Goal: Information Seeking & Learning: Learn about a topic

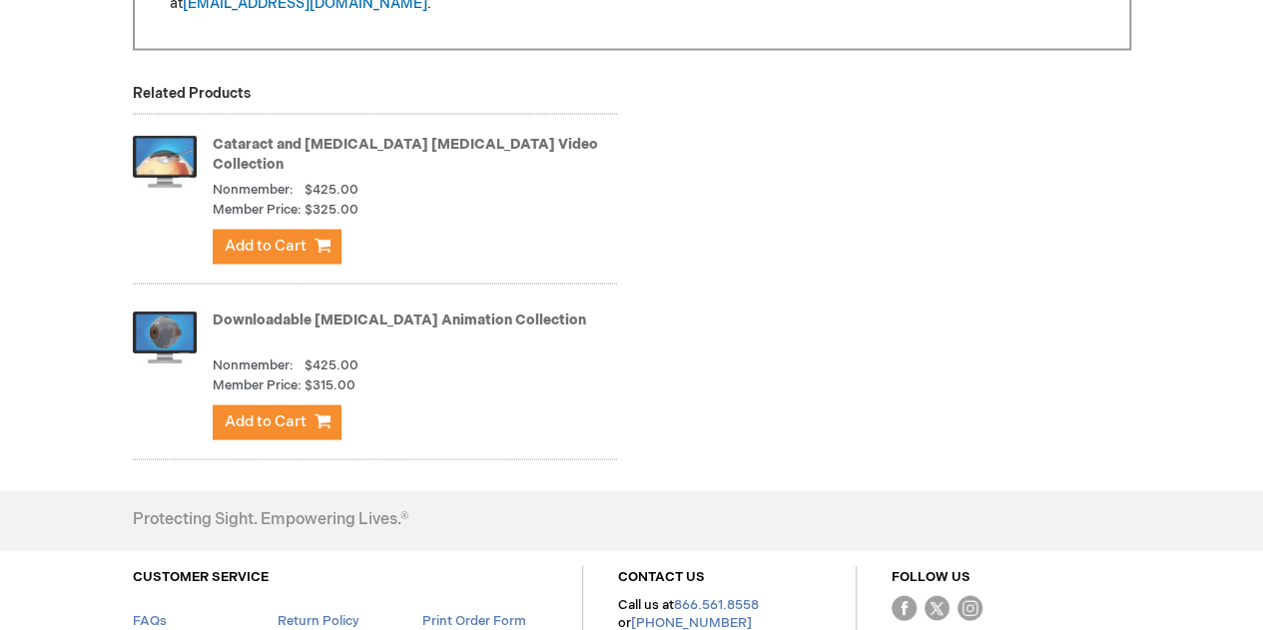
scroll to position [1913, 0]
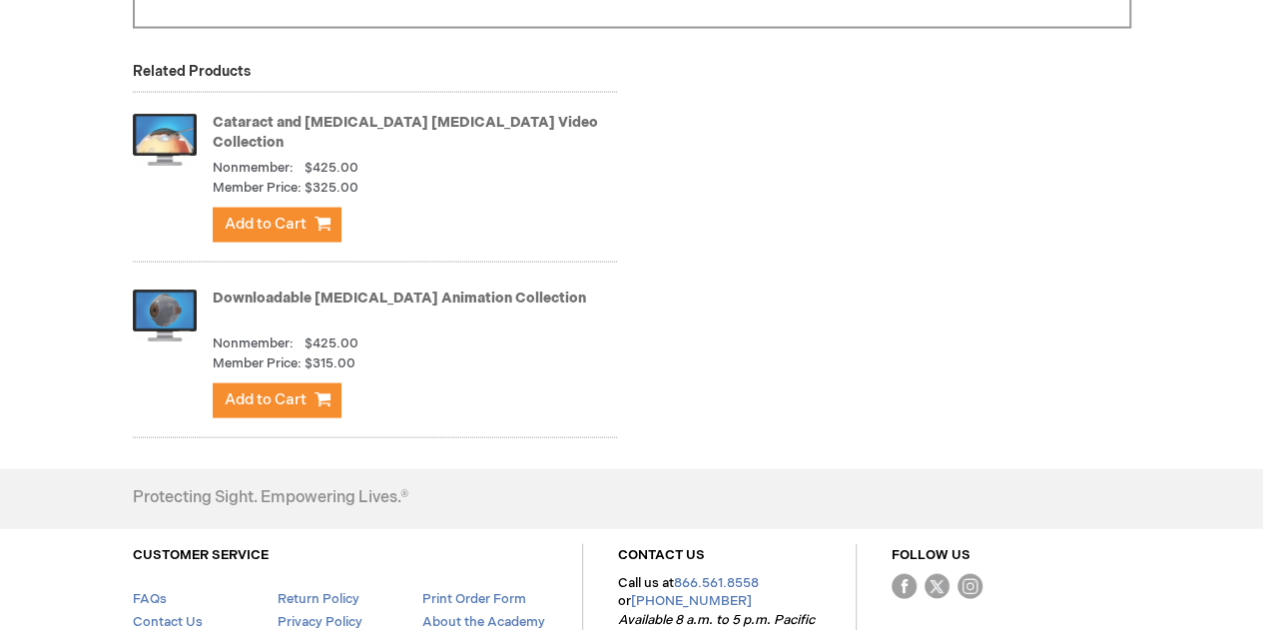
click at [401, 297] on link "Downloadable [MEDICAL_DATA] Animation Collection" at bounding box center [399, 298] width 373 height 17
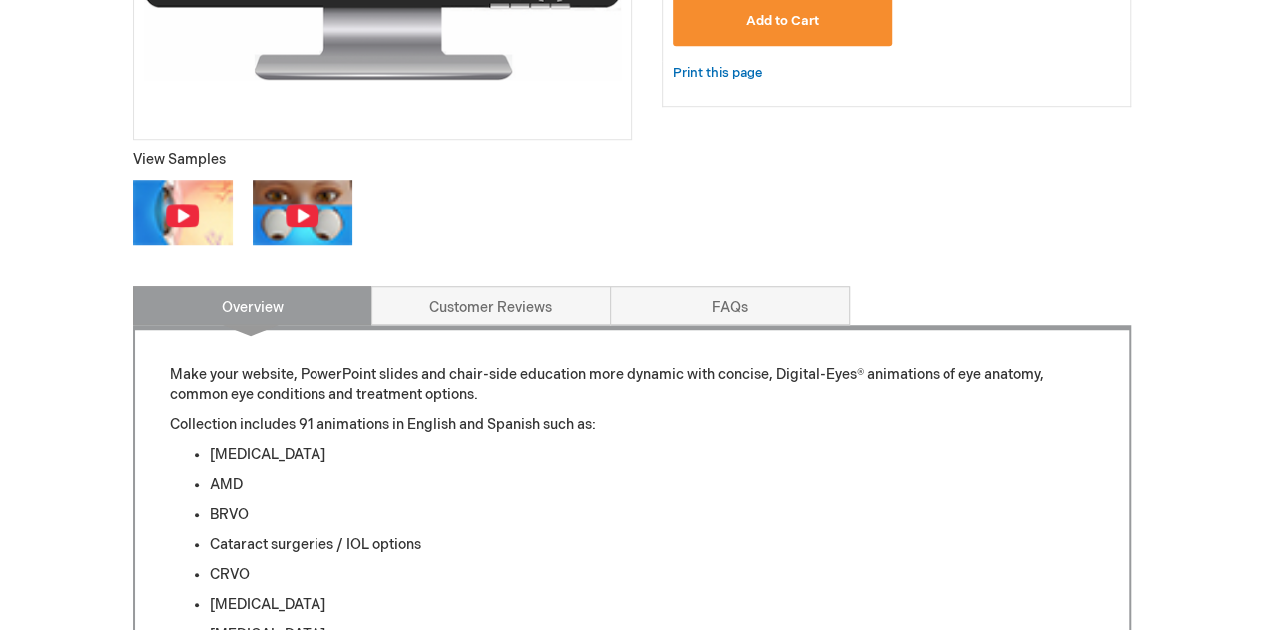
scroll to position [490, 0]
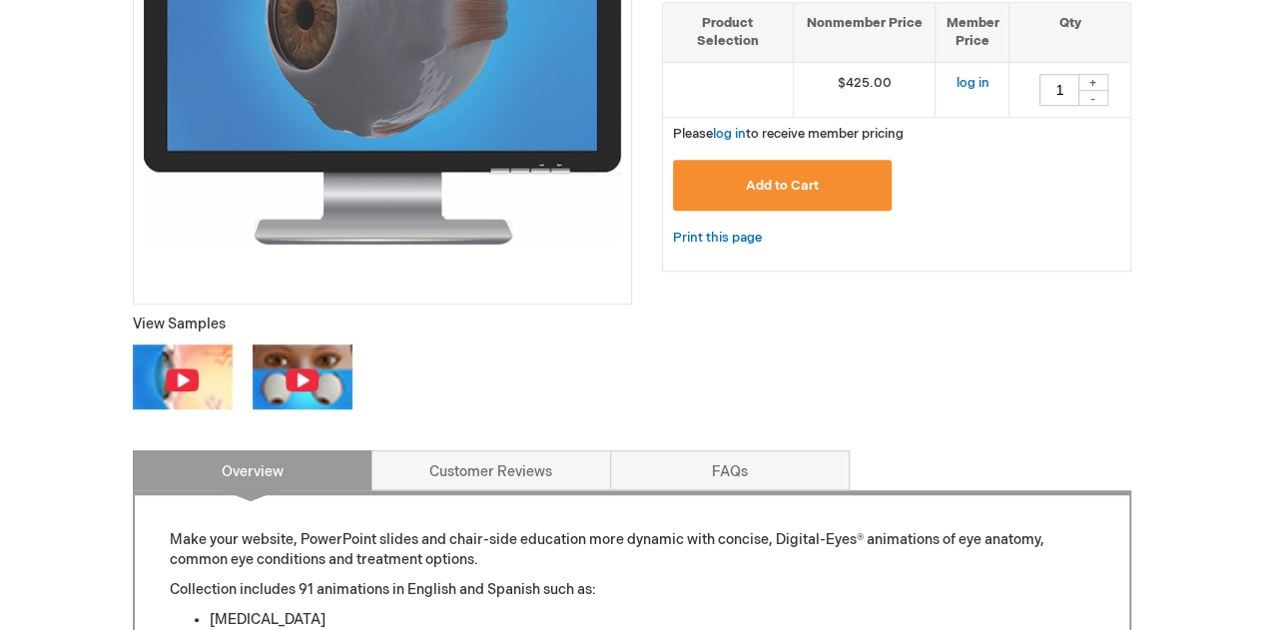
drag, startPoint x: 1265, startPoint y: 27, endPoint x: 1219, endPoint y: 143, distance: 124.6
click at [194, 376] on img at bounding box center [182, 379] width 35 height 25
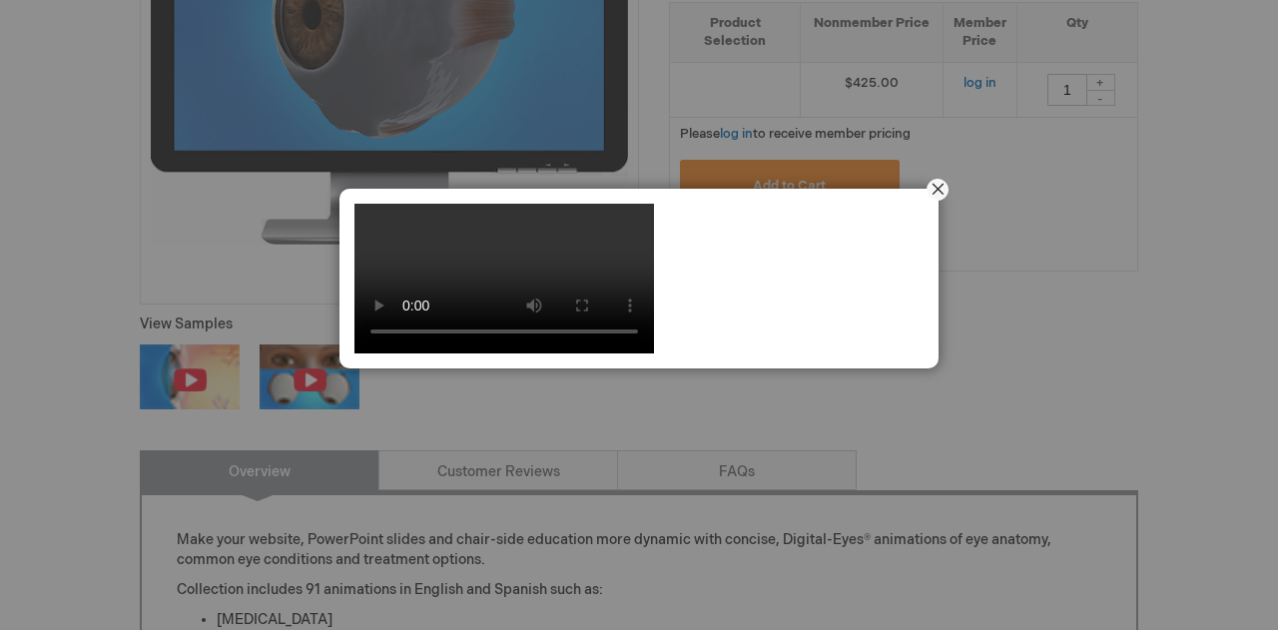
click at [928, 188] on button "Close" at bounding box center [938, 190] width 62 height 62
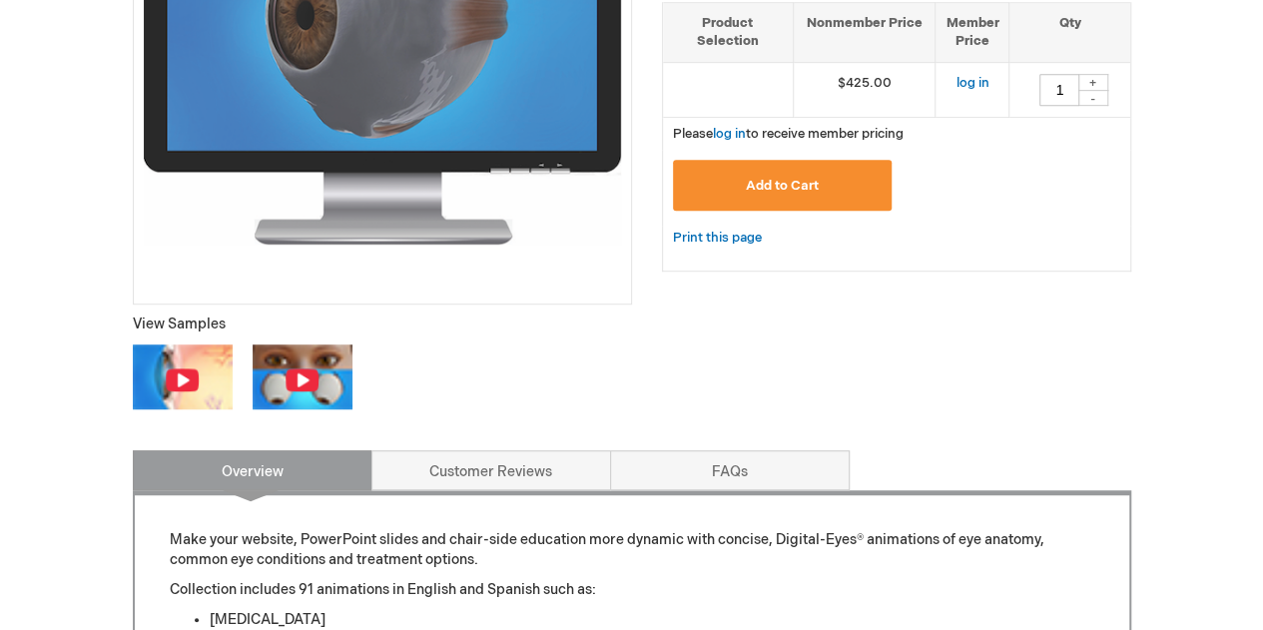
click at [316, 381] on img at bounding box center [302, 379] width 35 height 25
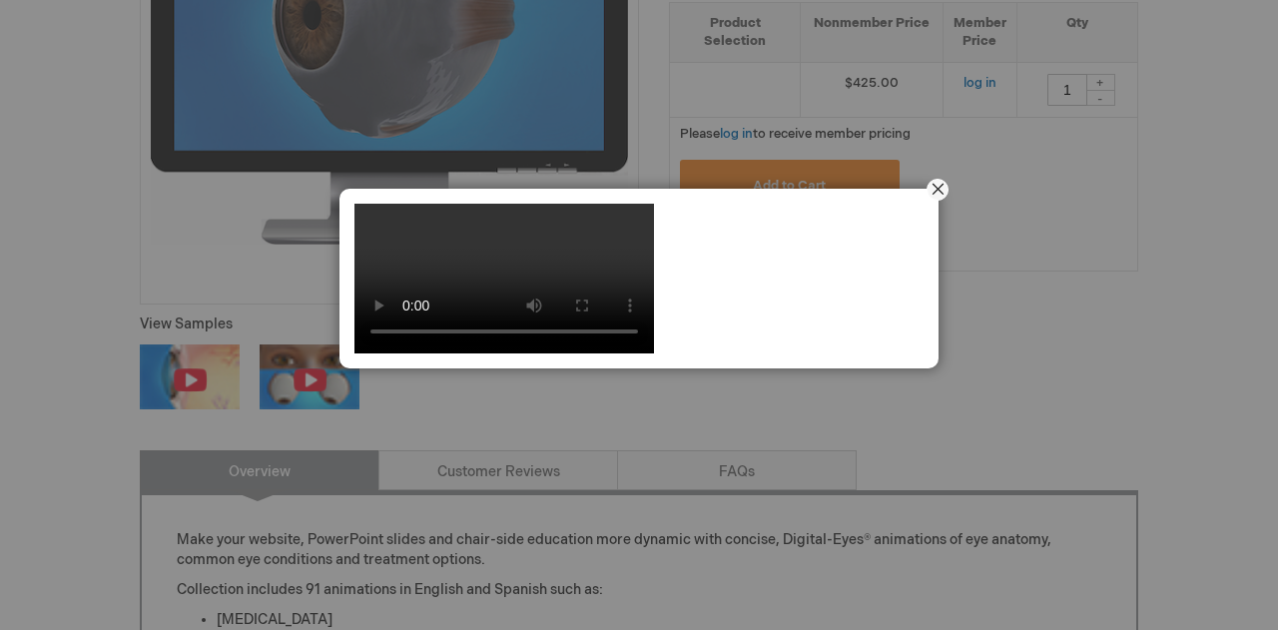
click at [933, 180] on button "Close" at bounding box center [938, 190] width 62 height 62
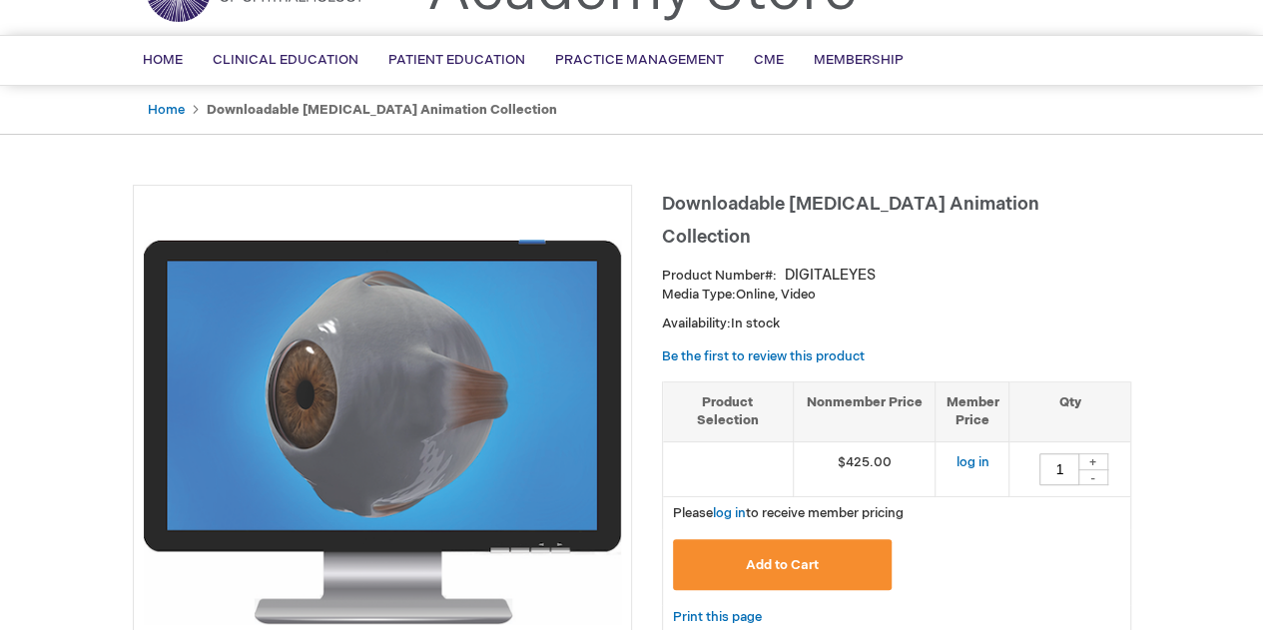
scroll to position [71, 0]
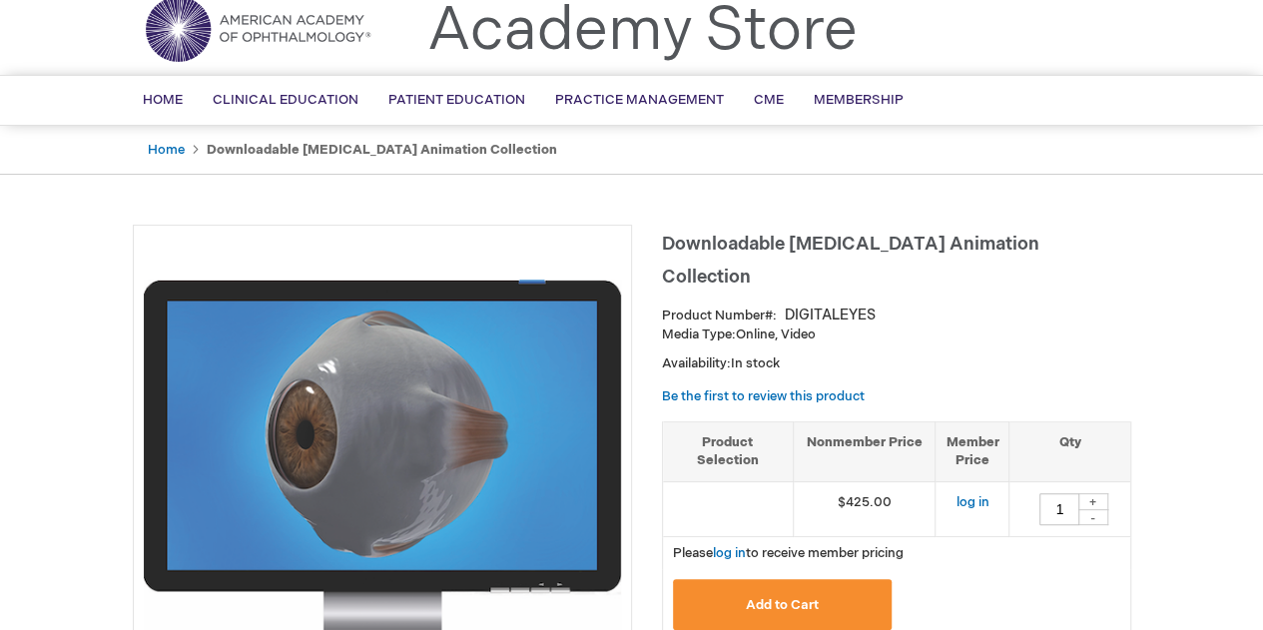
scroll to position [490, 0]
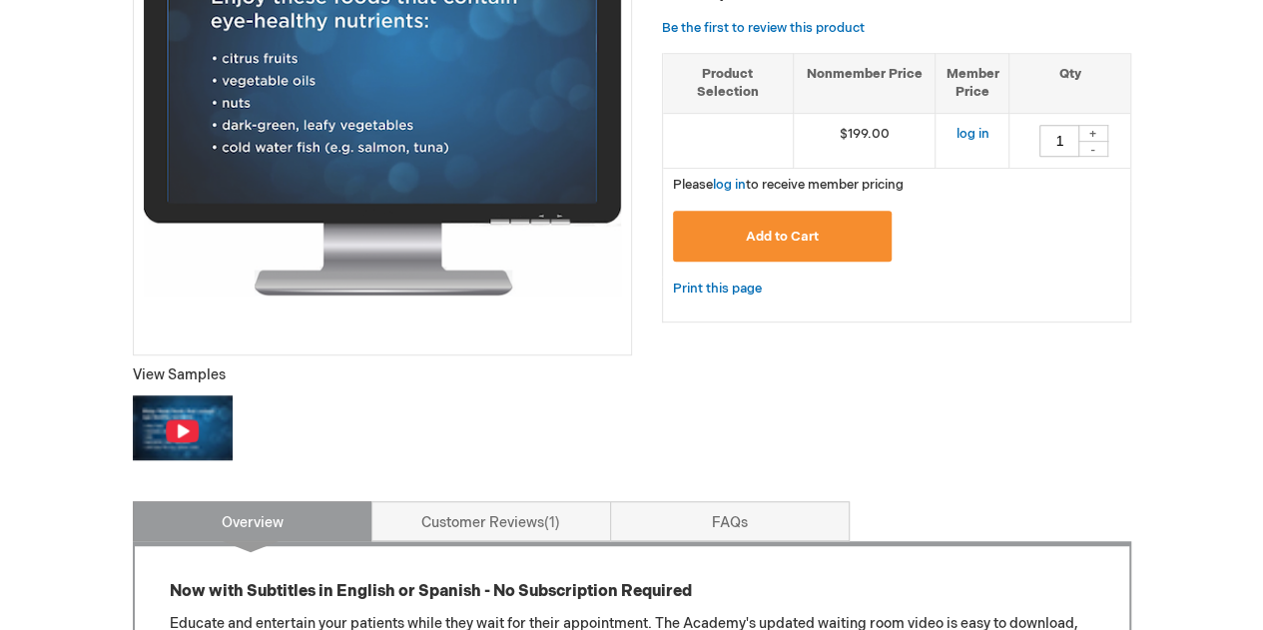
scroll to position [457, 0]
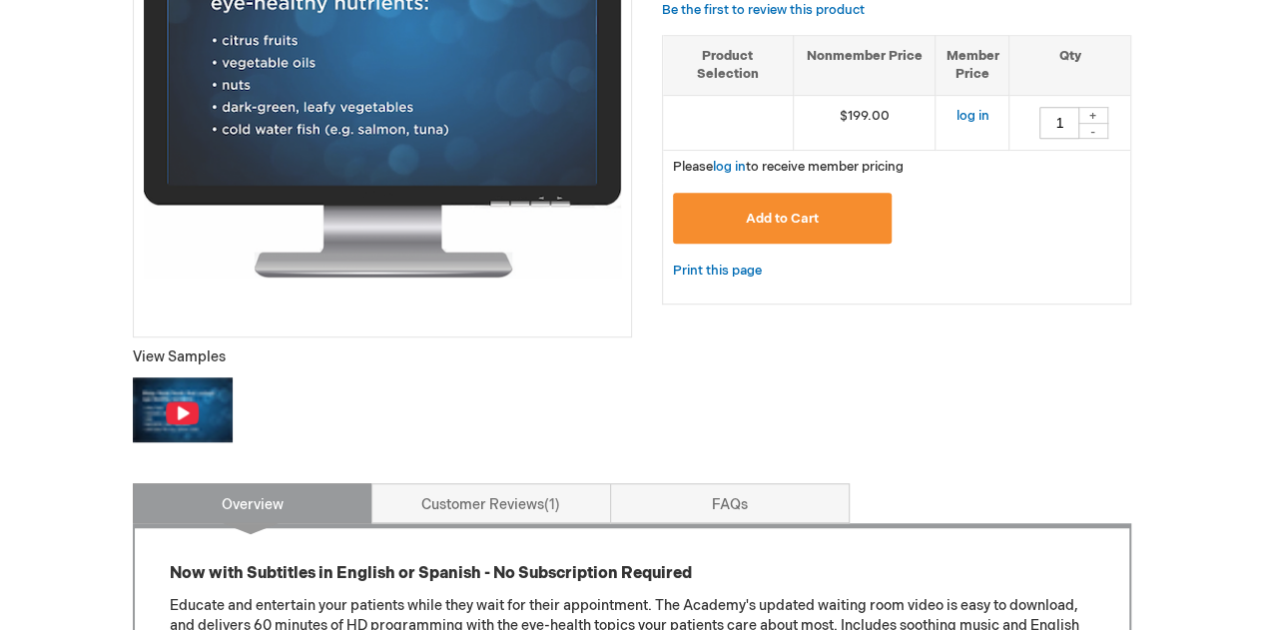
click at [200, 402] on img at bounding box center [183, 409] width 100 height 64
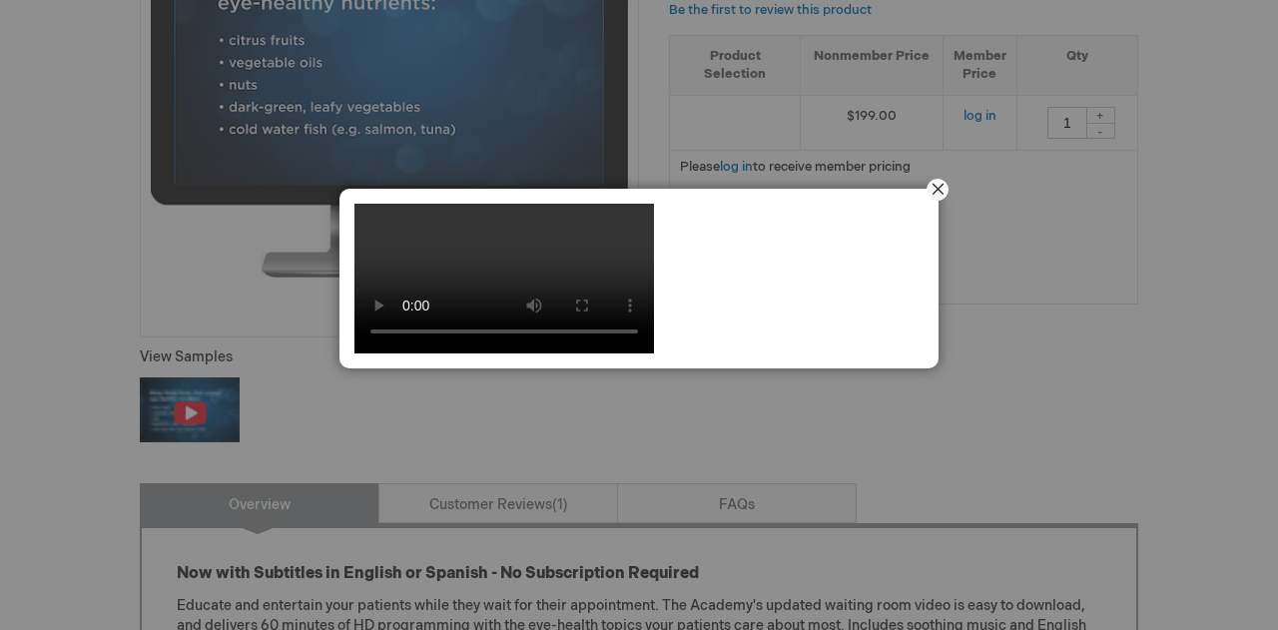
click at [935, 202] on button "Close" at bounding box center [938, 190] width 62 height 62
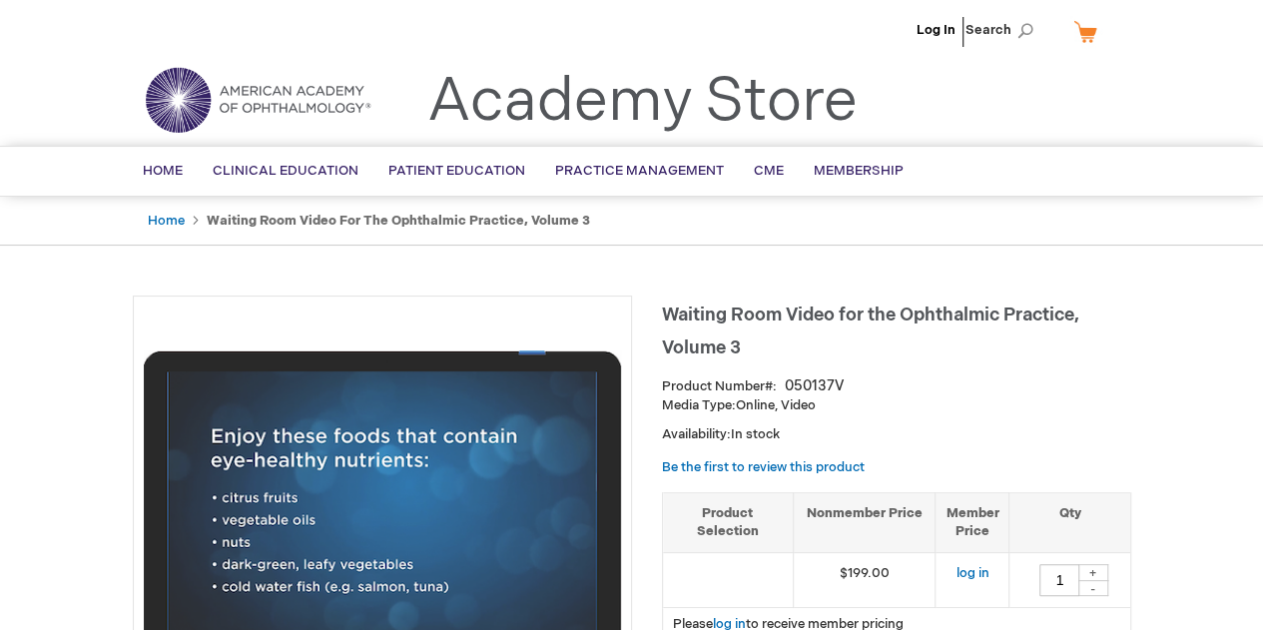
scroll to position [457, 0]
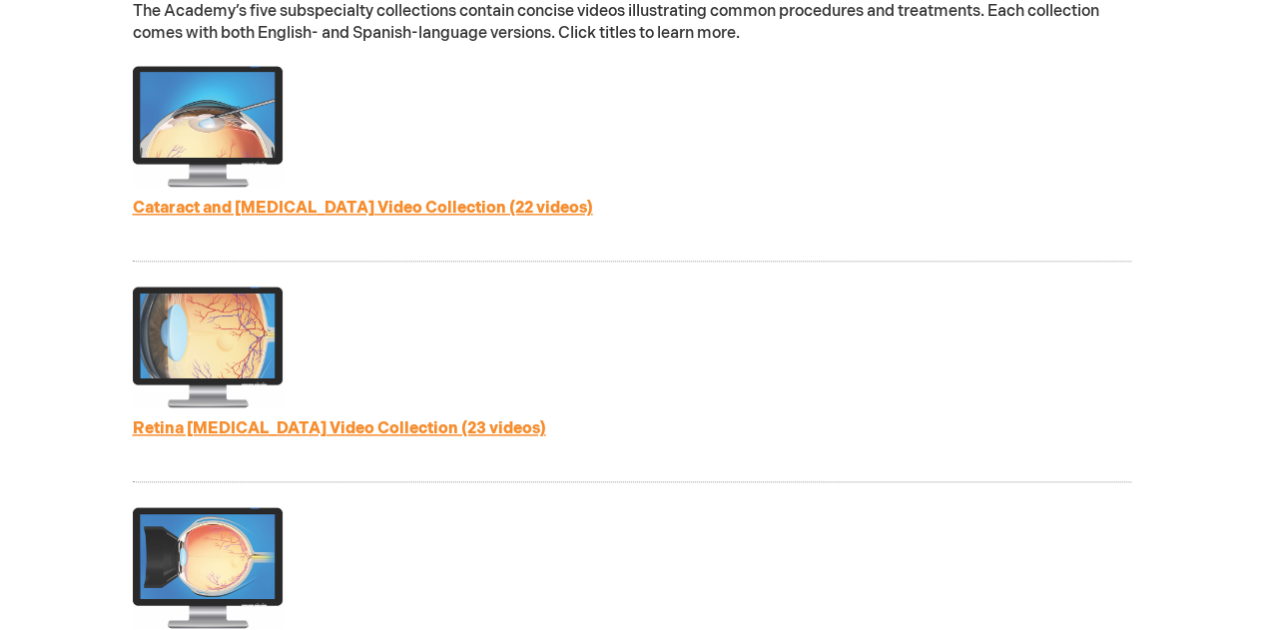
scroll to position [1066, 0]
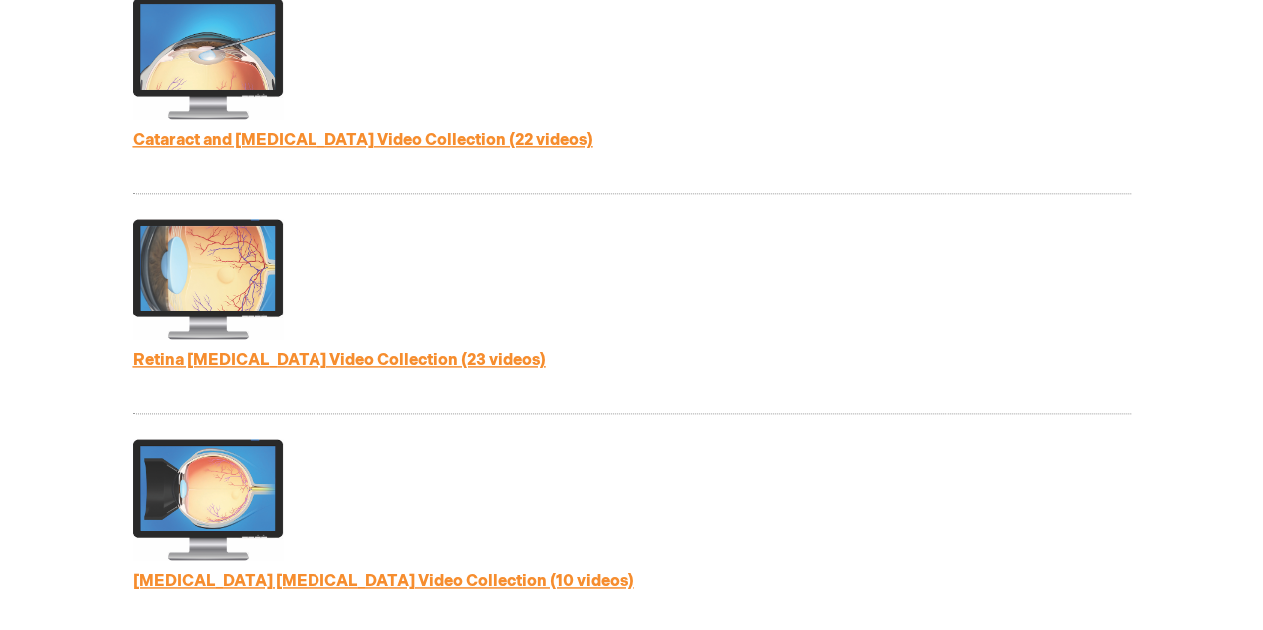
click at [484, 356] on link "Retina Patient Education Video Collection (23 videos)" at bounding box center [339, 360] width 413 height 19
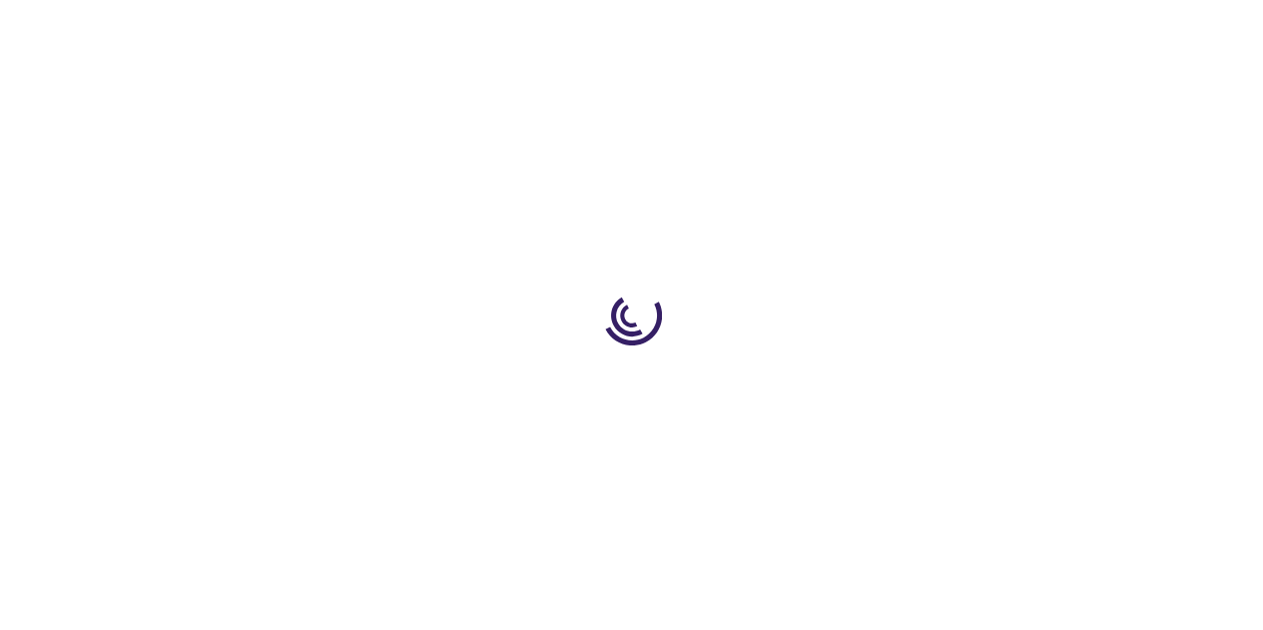
scroll to position [1065, 0]
